Goal: Task Accomplishment & Management: Manage account settings

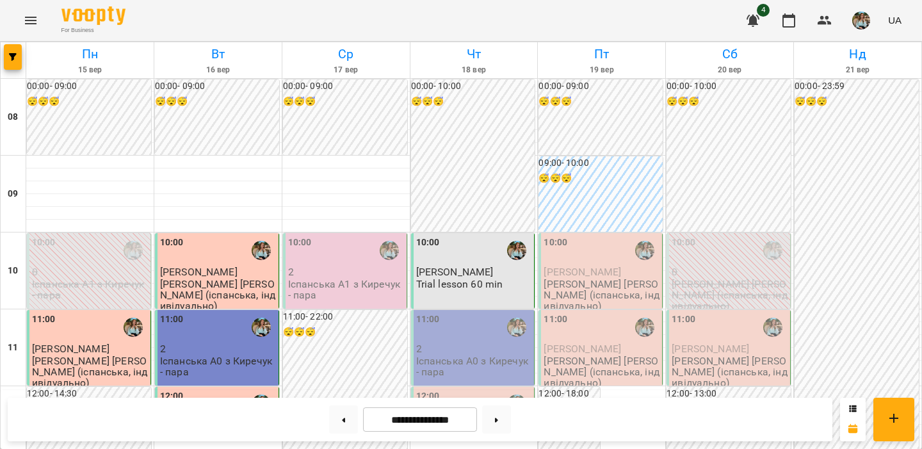
click at [355, 258] on div "10:00" at bounding box center [346, 250] width 116 height 29
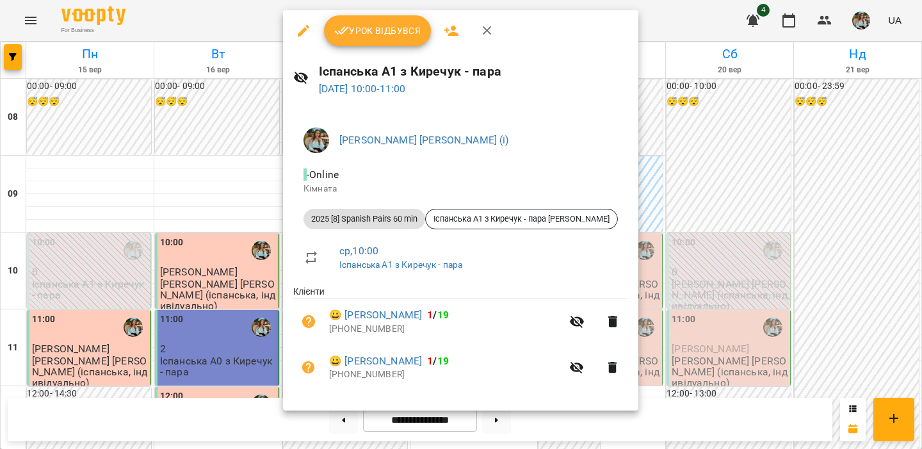
click at [387, 29] on span "Урок відбувся" at bounding box center [377, 30] width 87 height 15
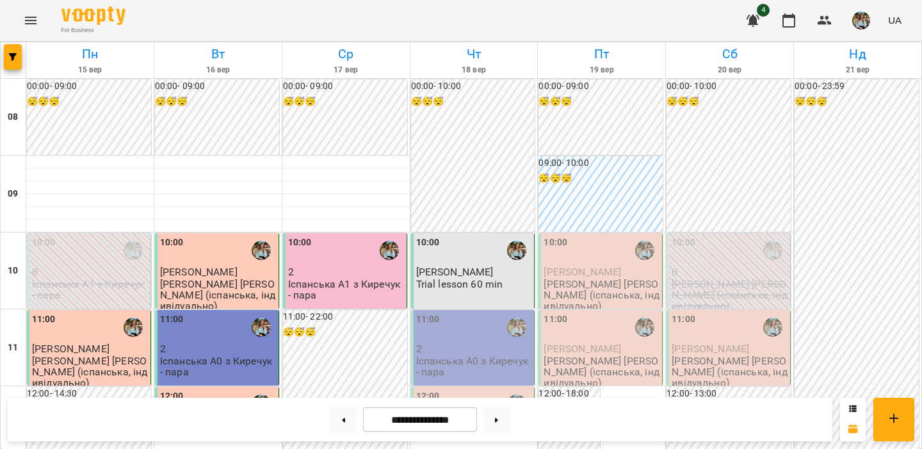
scroll to position [122, 0]
click at [856, 20] on img "button" at bounding box center [861, 21] width 18 height 18
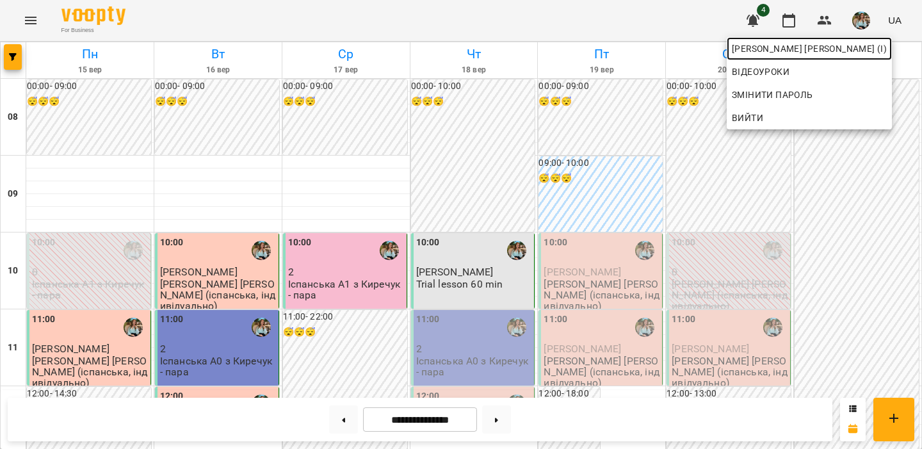
click at [832, 50] on span "[PERSON_NAME] [PERSON_NAME] (і)" at bounding box center [809, 48] width 155 height 15
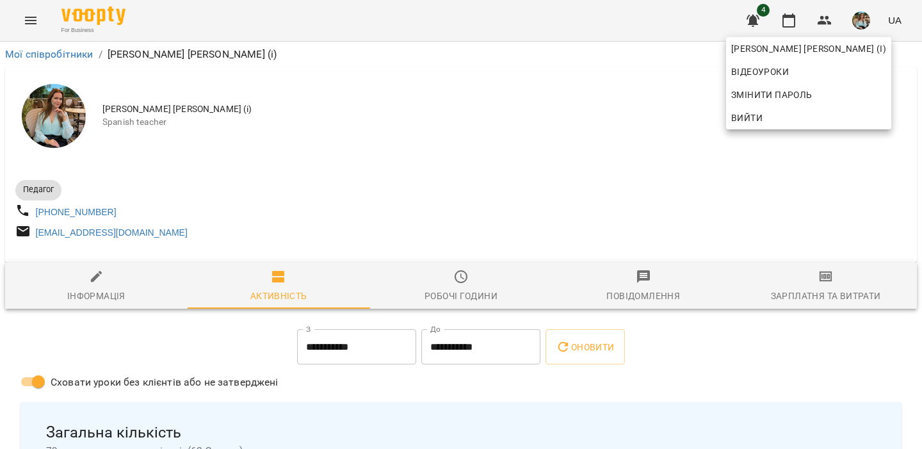
click at [462, 153] on div at bounding box center [461, 224] width 922 height 449
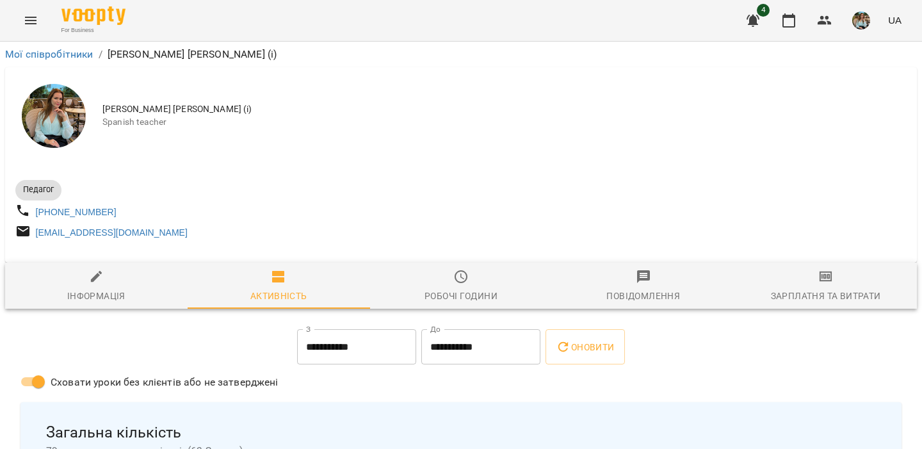
click at [491, 141] on div "[PERSON_NAME] [PERSON_NAME] (і) [DEMOGRAPHIC_DATA] teacher" at bounding box center [461, 115] width 912 height 97
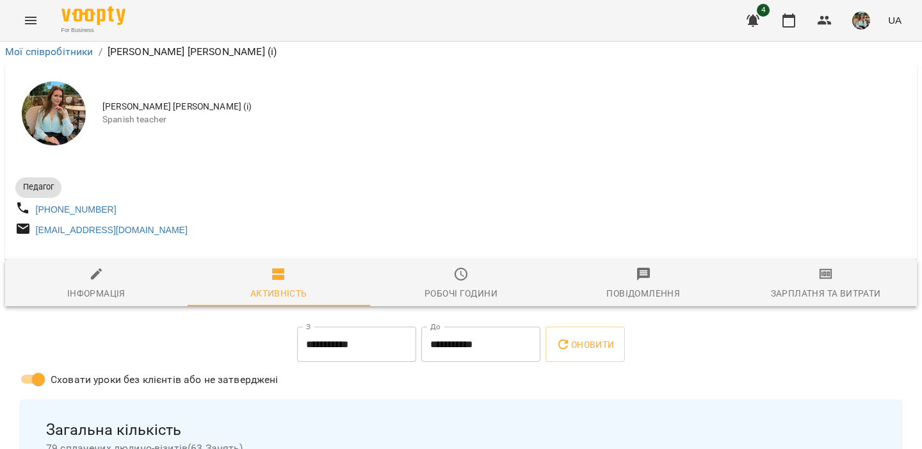
scroll to position [200, 0]
